Goal: Task Accomplishment & Management: Manage account settings

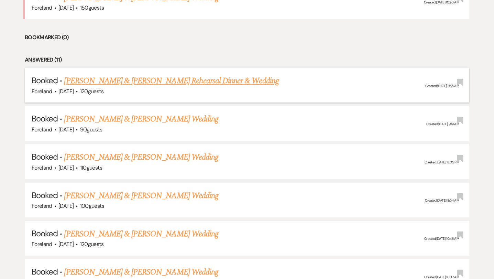
click at [149, 80] on link "[PERSON_NAME] & [PERSON_NAME] Rehearsal Dinner & Wedding" at bounding box center [171, 81] width 215 height 12
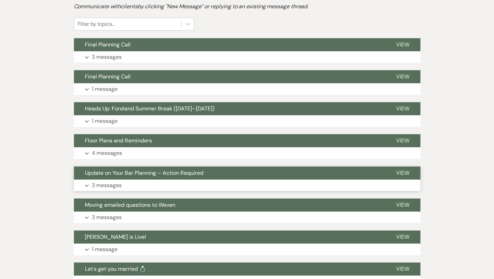
scroll to position [185, 0]
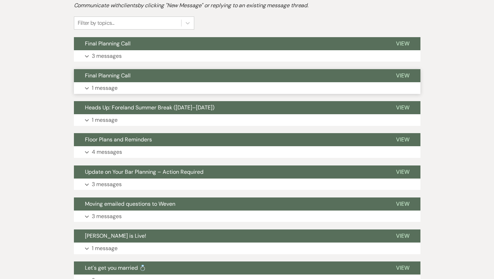
click at [102, 84] on p "1 message" at bounding box center [105, 88] width 26 height 9
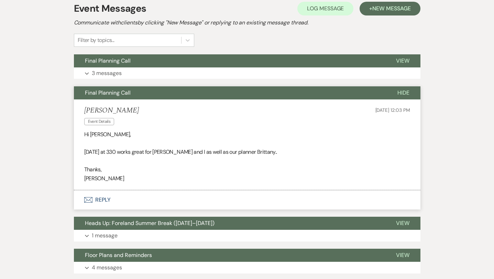
scroll to position [170, 0]
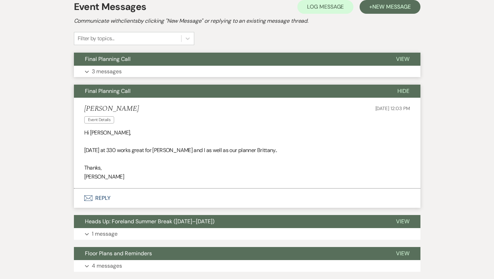
click at [104, 67] on p "3 messages" at bounding box center [107, 71] width 30 height 9
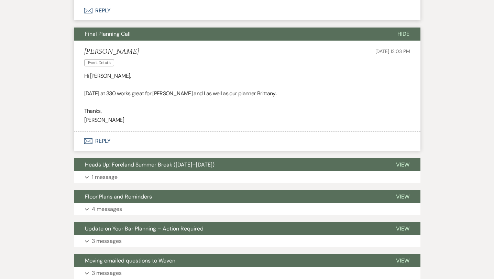
scroll to position [665, 0]
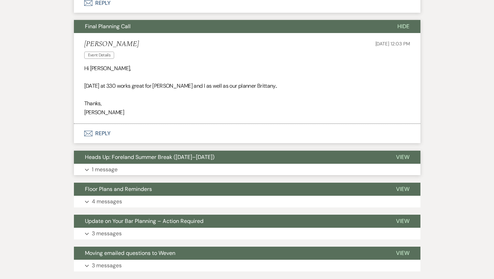
click at [107, 165] on p "1 message" at bounding box center [105, 169] width 26 height 9
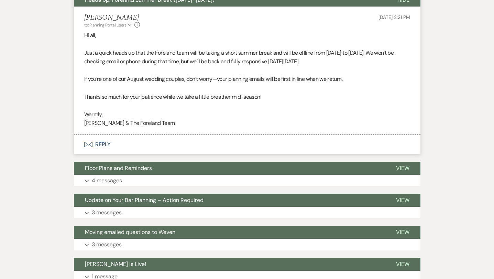
scroll to position [822, 0]
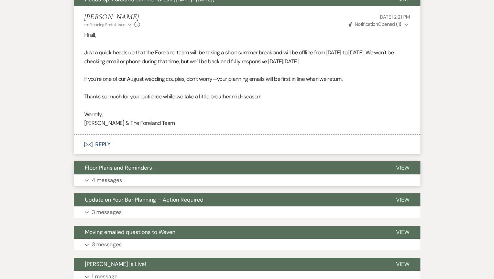
click at [108, 176] on p "4 messages" at bounding box center [107, 180] width 30 height 9
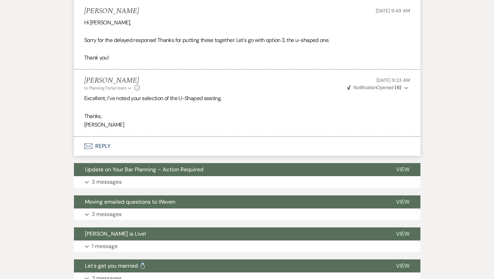
scroll to position [1320, 0]
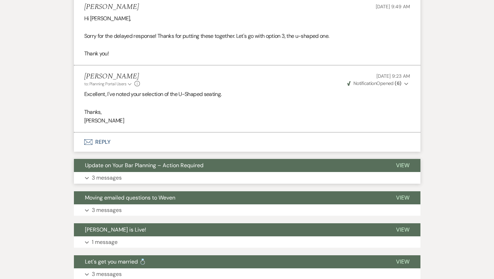
click at [110, 173] on p "3 messages" at bounding box center [107, 177] width 30 height 9
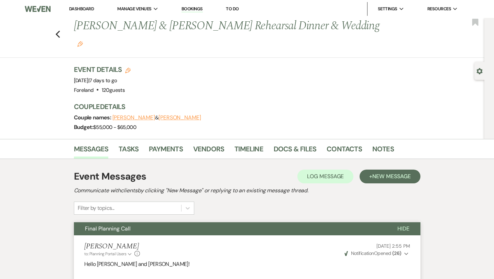
scroll to position [0, 0]
click at [287, 143] on link "Docs & Files" at bounding box center [295, 150] width 43 height 15
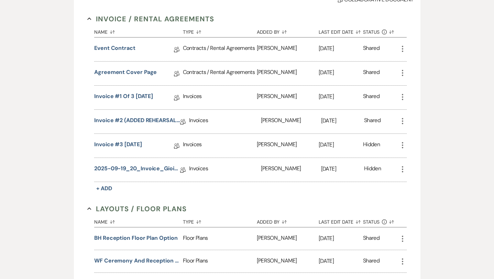
scroll to position [211, 0]
click at [148, 164] on link "2025-09-19_20_Invoice_Gioia-Scafuto_Wedding" at bounding box center [137, 169] width 86 height 11
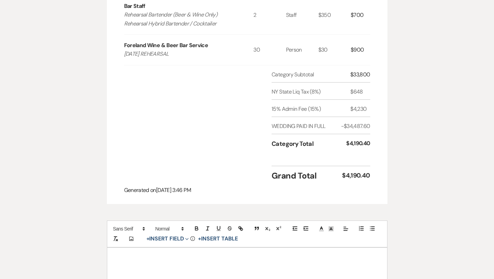
scroll to position [659, 0]
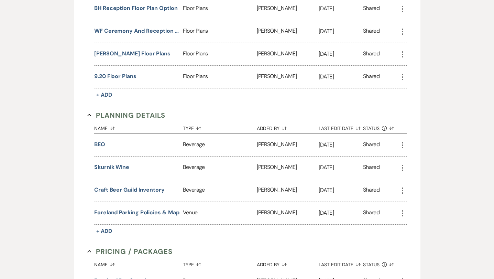
scroll to position [441, 0]
click at [100, 141] on button "BEO" at bounding box center [99, 145] width 11 height 8
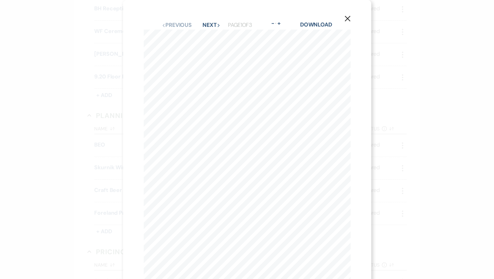
scroll to position [0, 0]
click at [220, 26] on icon "Next" at bounding box center [218, 25] width 3 height 3
click at [211, 26] on button "Next Next" at bounding box center [211, 25] width 18 height 6
click at [175, 22] on button "Previous Previous" at bounding box center [177, 25] width 30 height 6
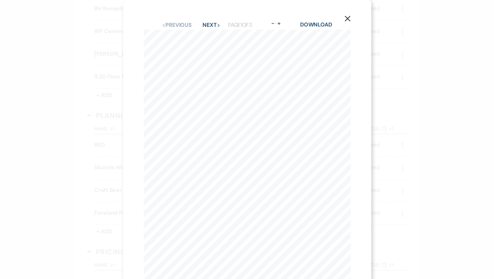
click at [348, 19] on use "button" at bounding box center [348, 19] width 6 height 6
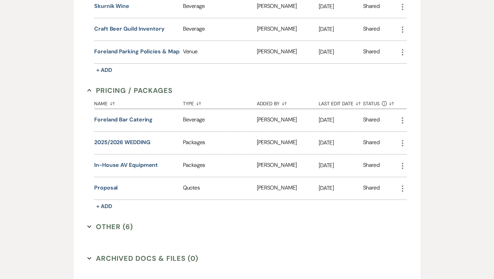
scroll to position [602, 0]
click at [138, 115] on button "Foreland Bar Catering" at bounding box center [123, 119] width 58 height 8
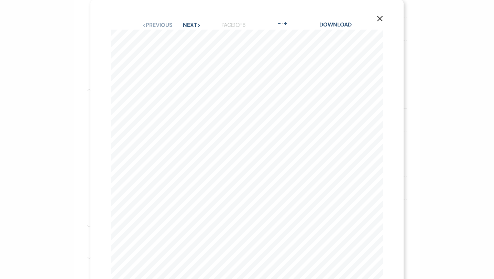
scroll to position [0, 0]
click at [279, 23] on button "-" at bounding box center [280, 24] width 6 height 6
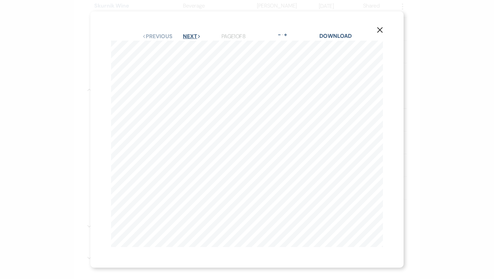
click at [187, 36] on button "Next Next" at bounding box center [192, 37] width 18 height 6
click at [279, 35] on button "-" at bounding box center [280, 35] width 6 height 6
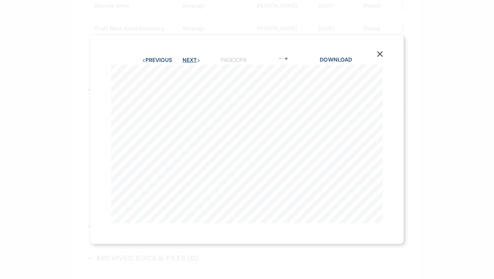
click at [192, 59] on button "Next Next" at bounding box center [192, 60] width 18 height 6
click at [188, 58] on button "Next Next" at bounding box center [192, 60] width 18 height 6
click at [189, 58] on button "Next Next" at bounding box center [192, 60] width 18 height 6
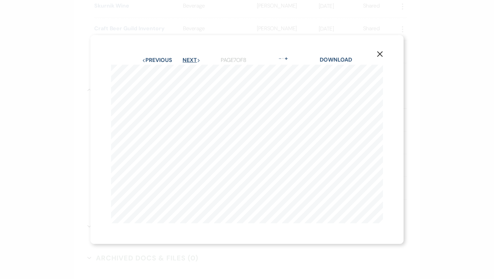
click at [189, 58] on button "Next Next" at bounding box center [192, 60] width 18 height 6
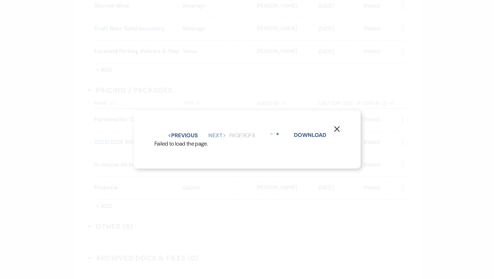
click at [334, 130] on icon "X" at bounding box center [337, 129] width 6 height 6
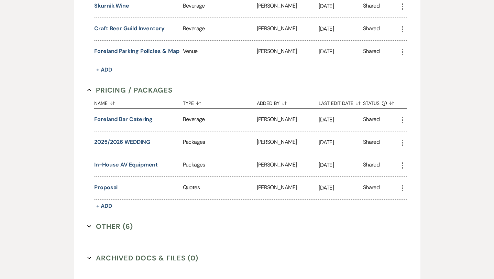
click at [105, 221] on button "Other (6) Expand" at bounding box center [110, 226] width 46 height 10
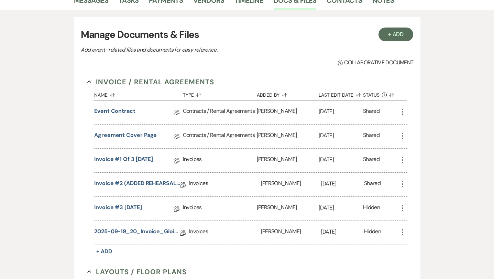
scroll to position [150, 0]
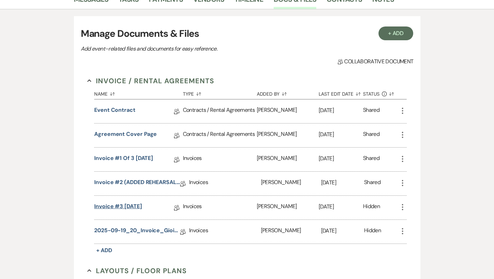
click at [131, 202] on link "Invoice #3 [DATE]" at bounding box center [118, 207] width 48 height 11
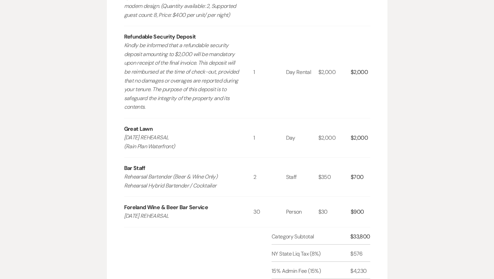
scroll to position [483, 0]
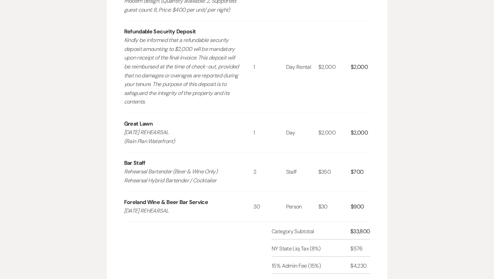
scroll to position [150, 0]
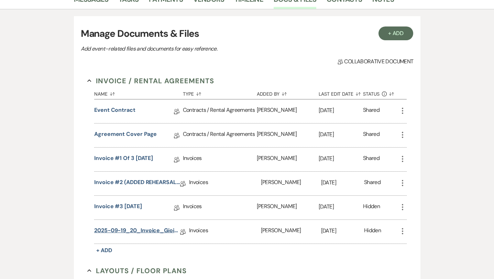
click at [106, 226] on link "2025-09-19_20_Invoice_Gioia-Scafuto_Wedding" at bounding box center [137, 231] width 86 height 11
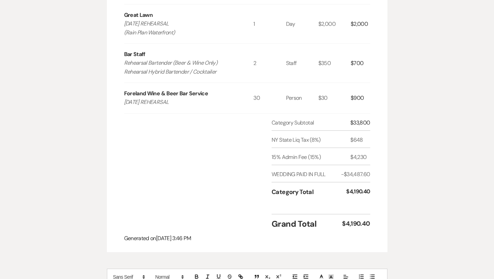
scroll to position [592, 0]
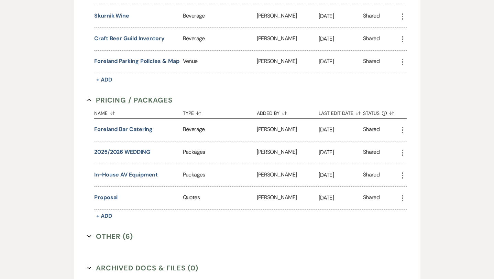
scroll to position [150, 0]
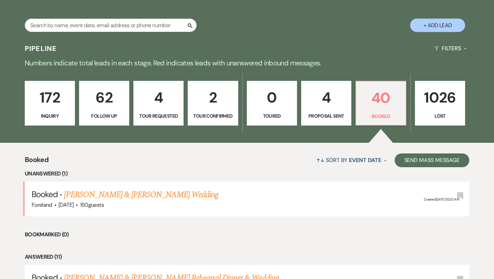
scroll to position [112, 0]
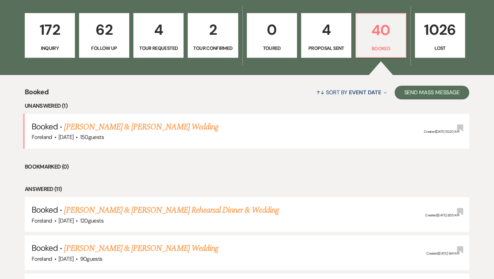
scroll to position [191, 0]
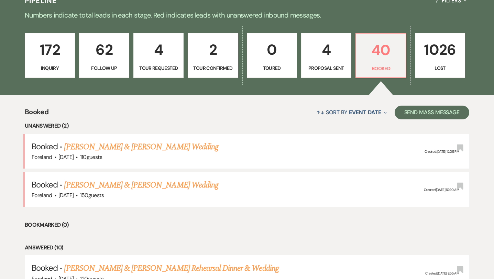
scroll to position [172, 0]
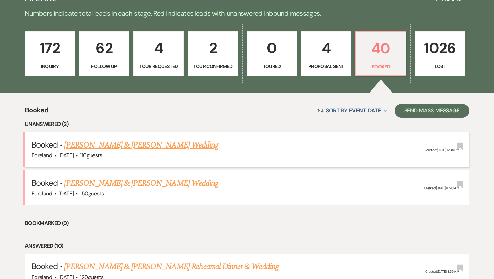
click at [184, 144] on link "[PERSON_NAME] & [PERSON_NAME] Wedding" at bounding box center [141, 145] width 154 height 12
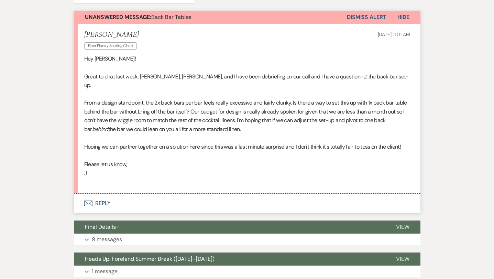
scroll to position [186, 0]
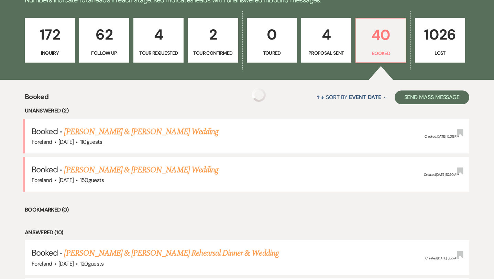
scroll to position [172, 0]
